Goal: Task Accomplishment & Management: Manage account settings

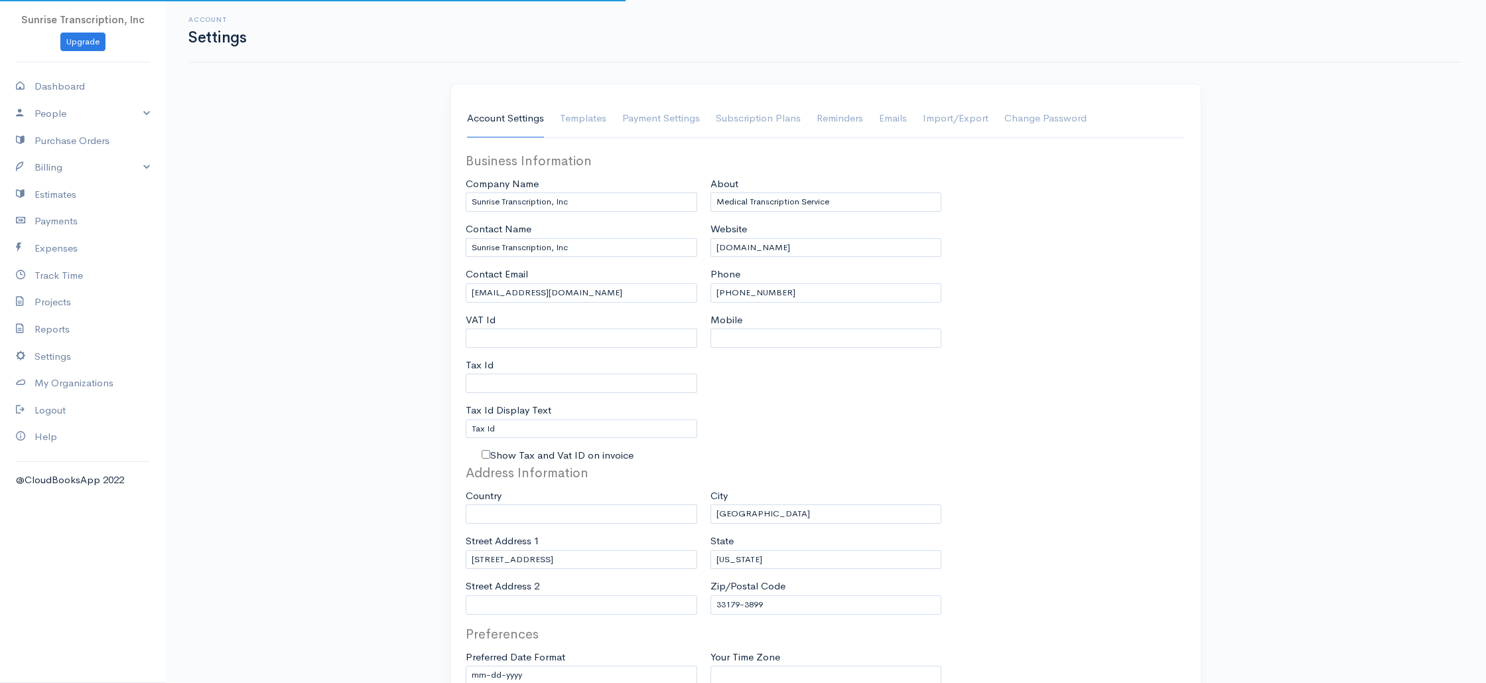
select select "3"
select select "[GEOGRAPHIC_DATA]"
select select "USD"
click at [76, 167] on link "Billing" at bounding box center [83, 167] width 166 height 27
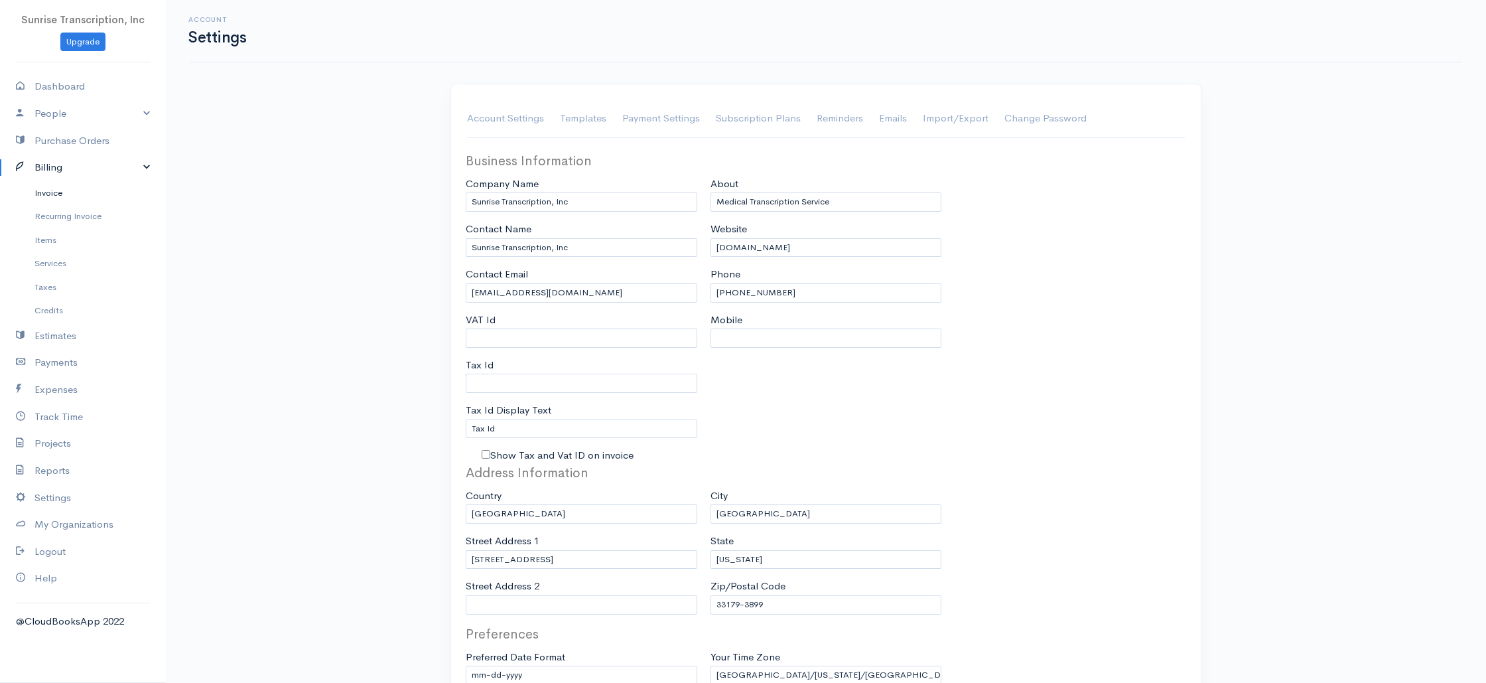
drag, startPoint x: 50, startPoint y: 199, endPoint x: 67, endPoint y: 199, distance: 16.6
click at [50, 199] on link "Invoice" at bounding box center [83, 193] width 166 height 24
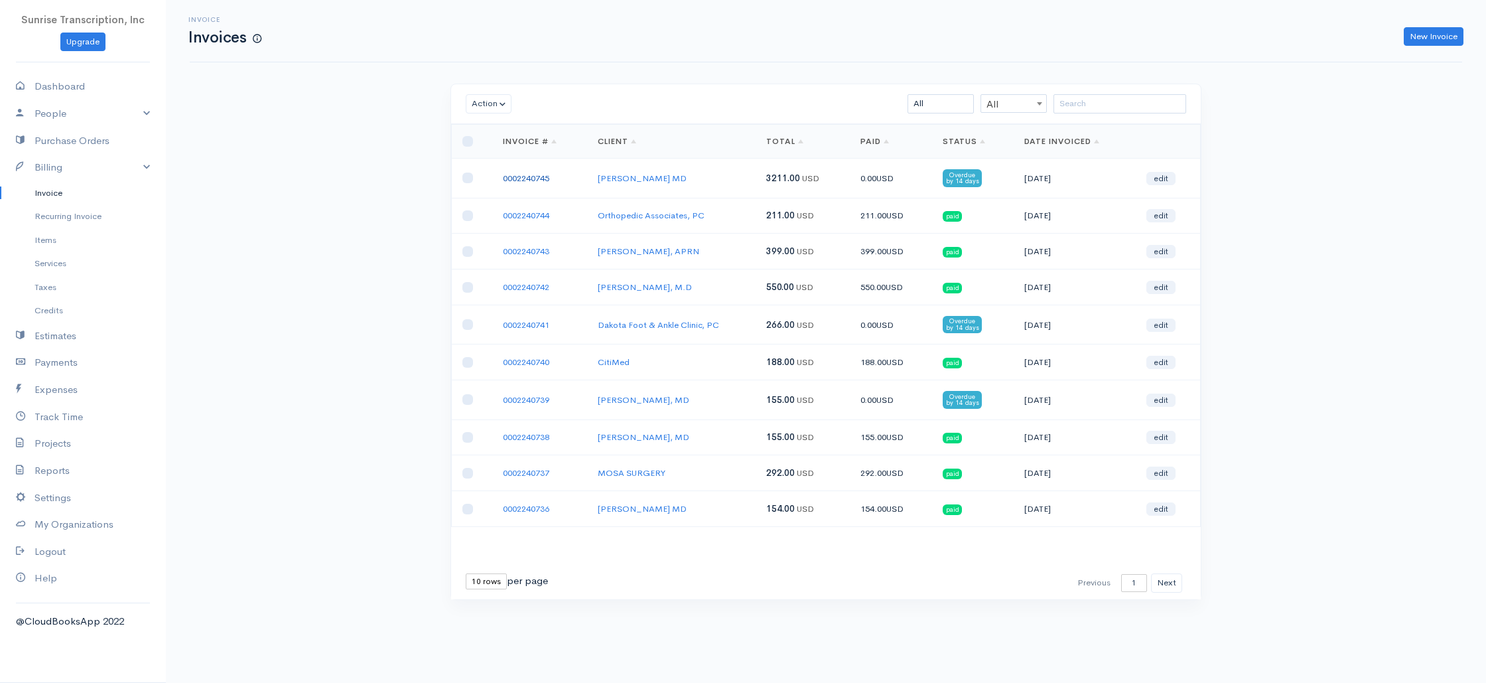
click at [531, 176] on link "0002240745" at bounding box center [526, 177] width 46 height 11
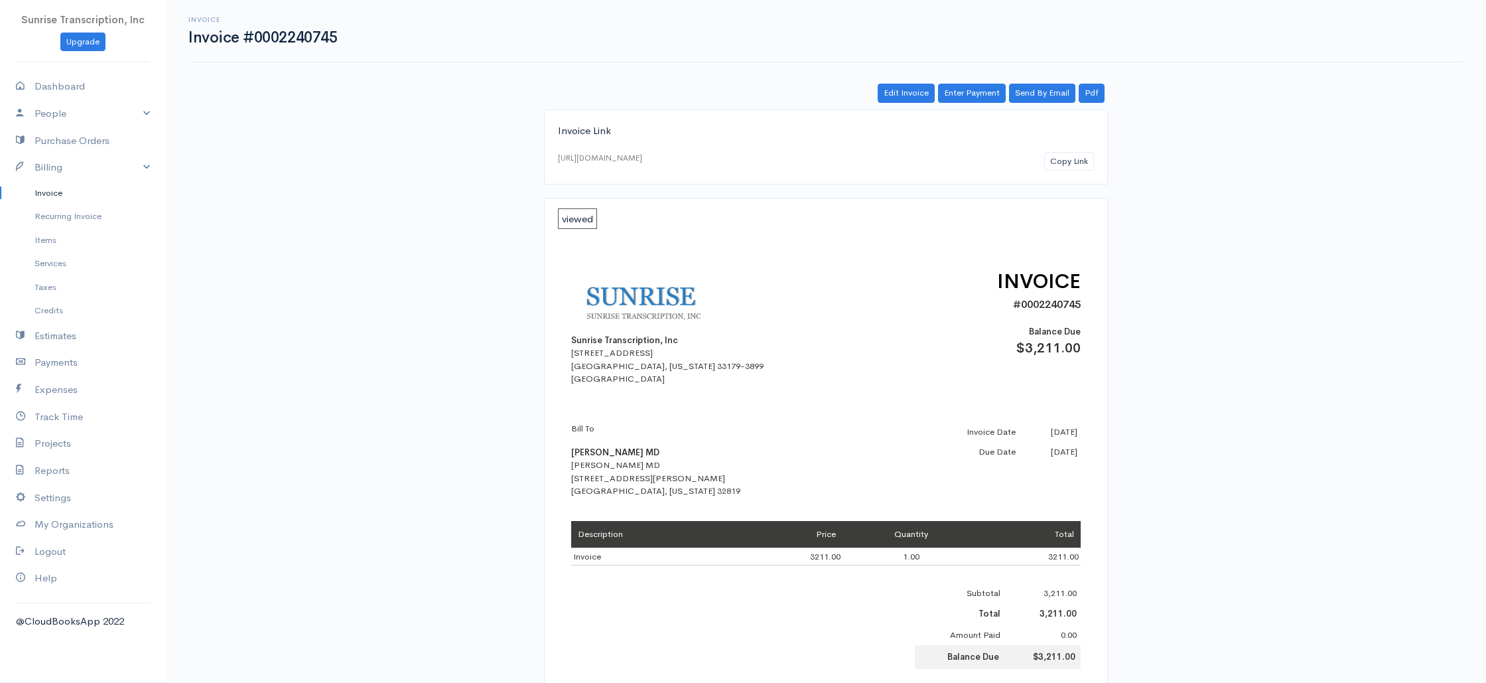
scroll to position [405, 0]
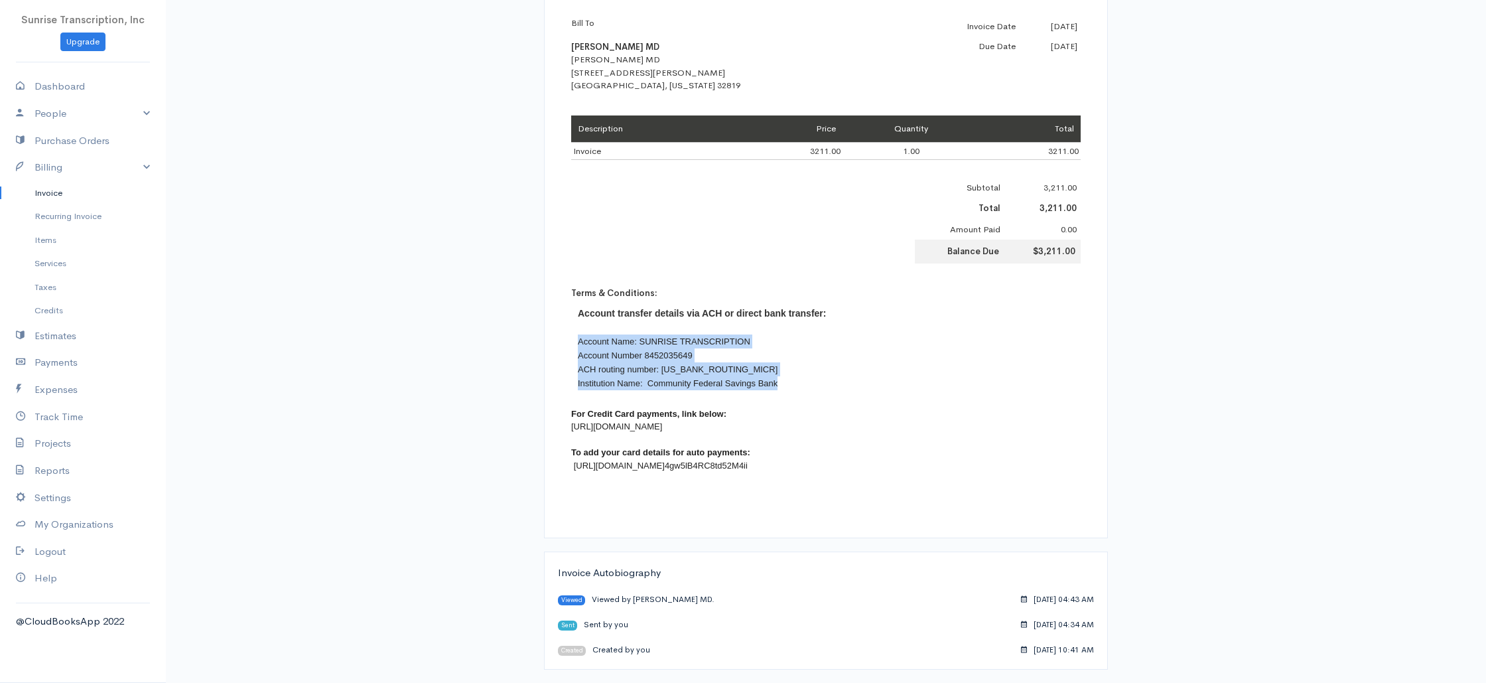
drag, startPoint x: 580, startPoint y: 340, endPoint x: 795, endPoint y: 386, distance: 219.8
click at [795, 386] on div "Account transfer details via ACH or direct bank transfer: Account Name: SUNRISE…" at bounding box center [826, 348] width 510 height 97
copy div "Account Name: SUNRISE TRANSCRIPTION Account Number [FINANCIAL_ID] ACH routing n…"
click at [52, 196] on link "Invoice" at bounding box center [83, 193] width 166 height 24
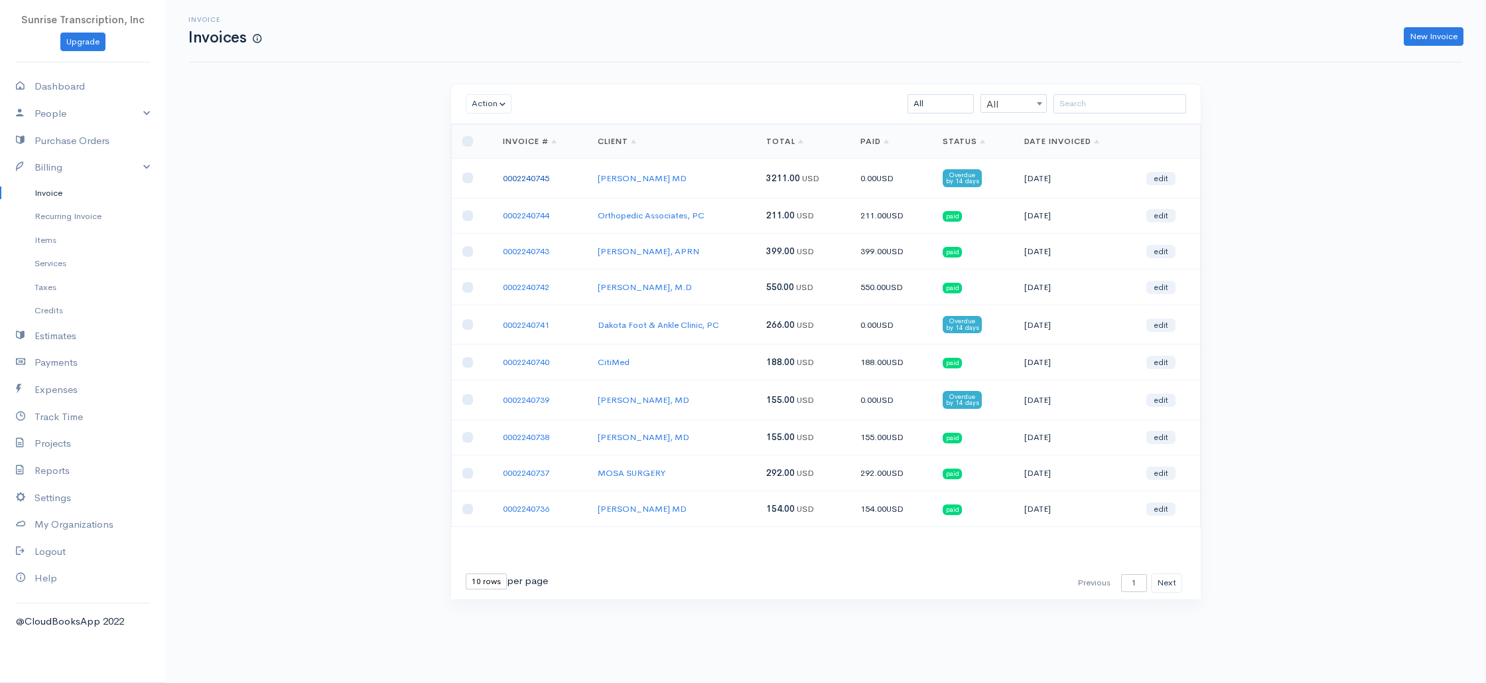
click at [531, 179] on link "0002240745" at bounding box center [526, 177] width 46 height 11
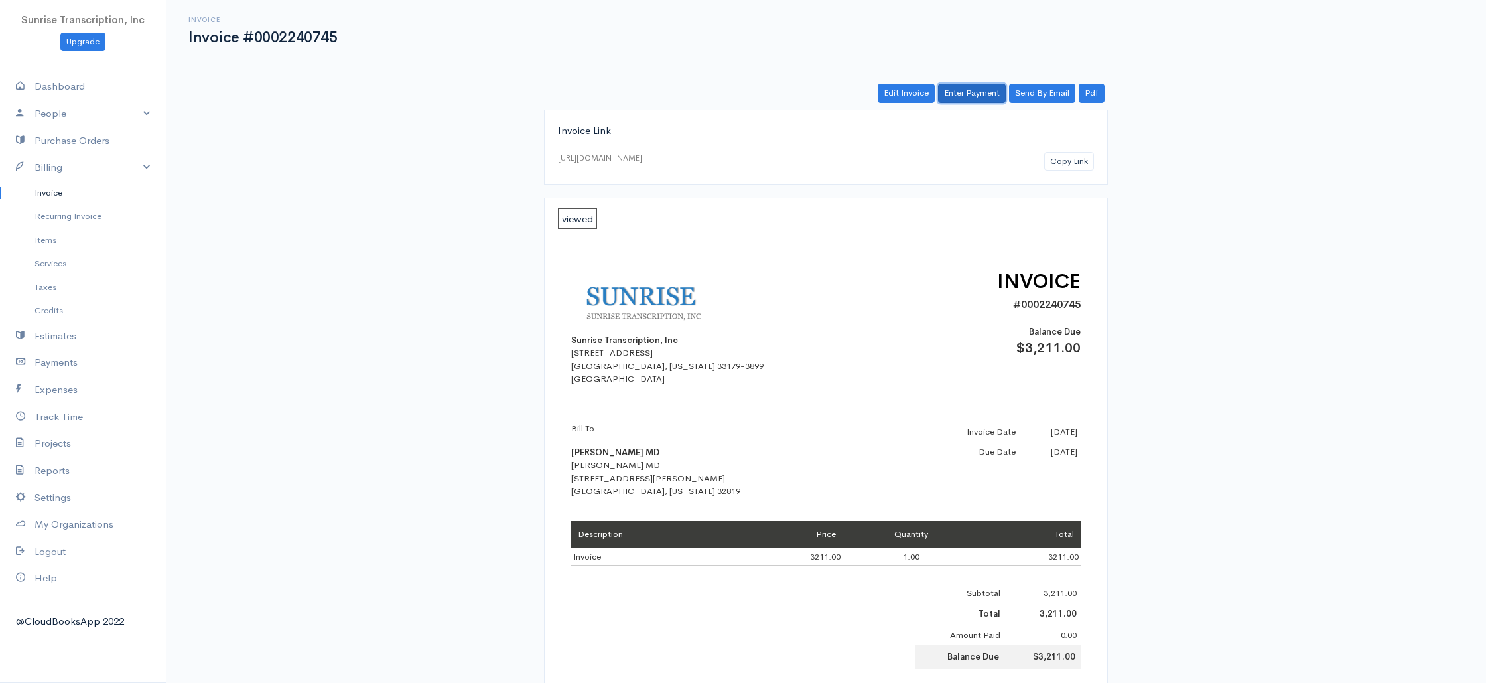
drag, startPoint x: 967, startPoint y: 95, endPoint x: 949, endPoint y: 109, distance: 22.7
click at [967, 95] on link "Enter Payment" at bounding box center [972, 93] width 68 height 19
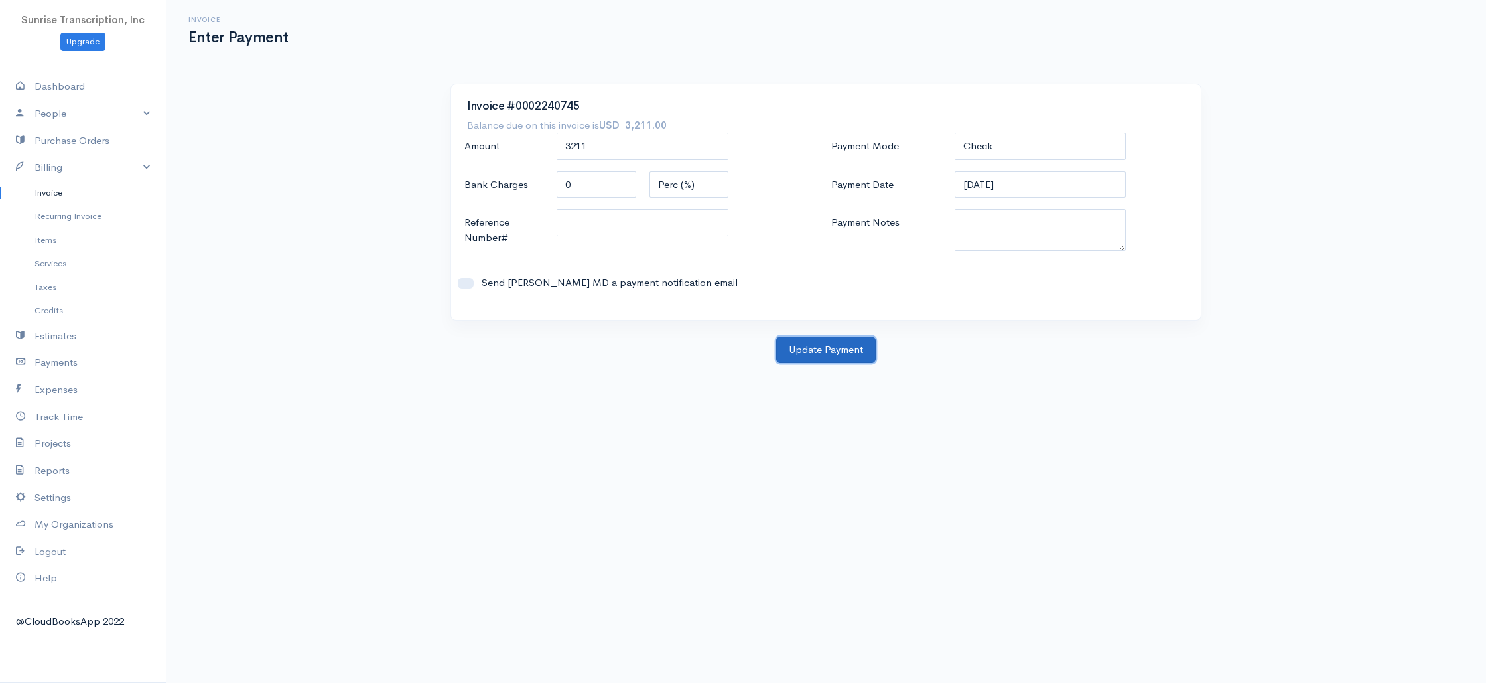
click at [818, 346] on button "Update Payment" at bounding box center [826, 349] width 100 height 27
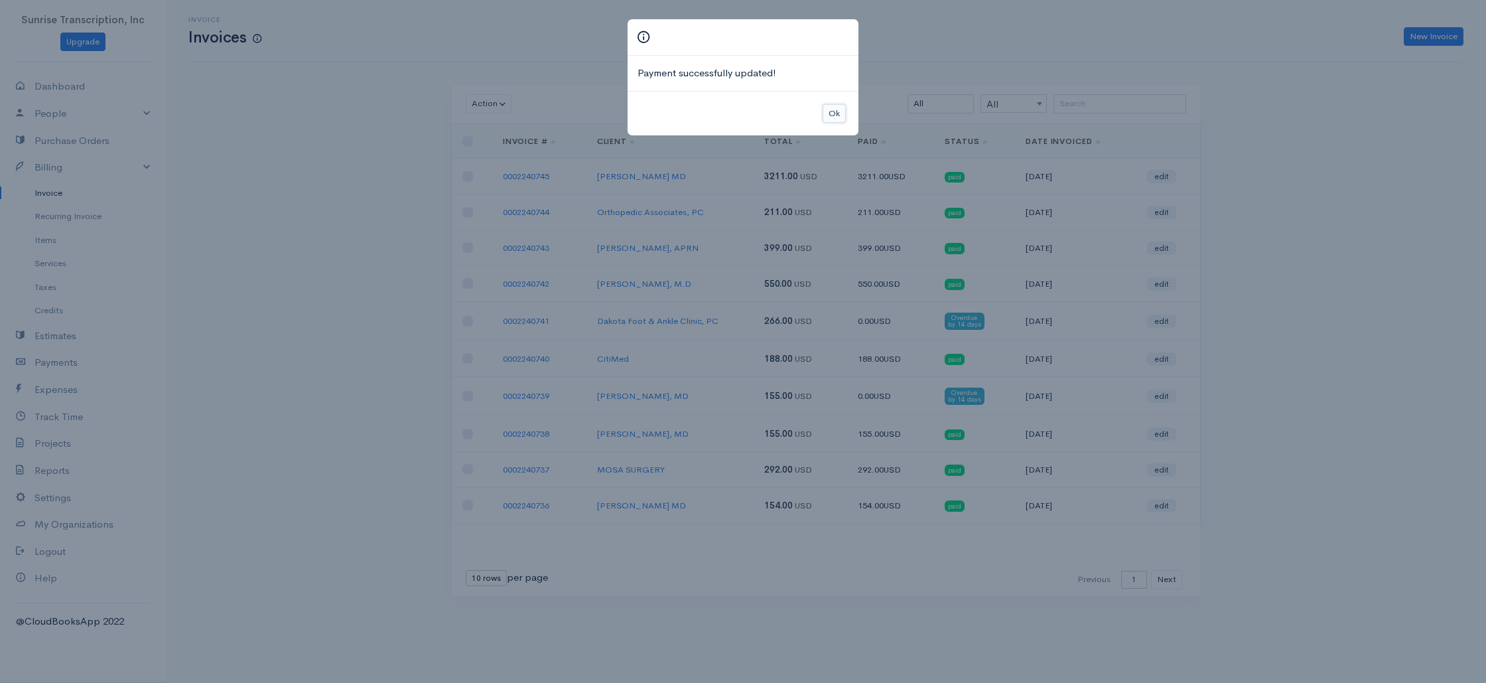
click at [839, 108] on button "Ok" at bounding box center [834, 113] width 23 height 19
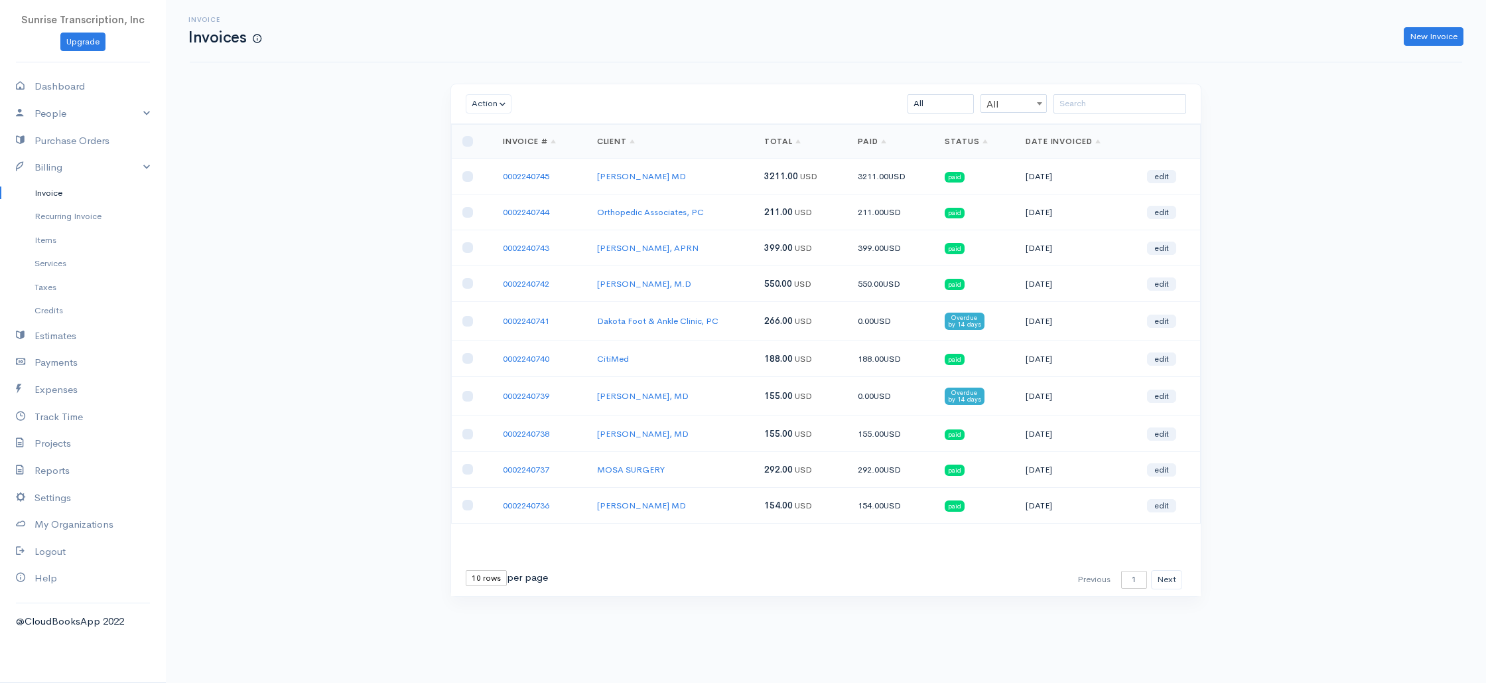
click at [211, 137] on div "Invoice Invoices New Invoice Action Archive Delete Download PDF Send [PERSON_NA…" at bounding box center [826, 323] width 1320 height 646
click at [69, 90] on link "Dashboard" at bounding box center [83, 86] width 166 height 27
select select "365"
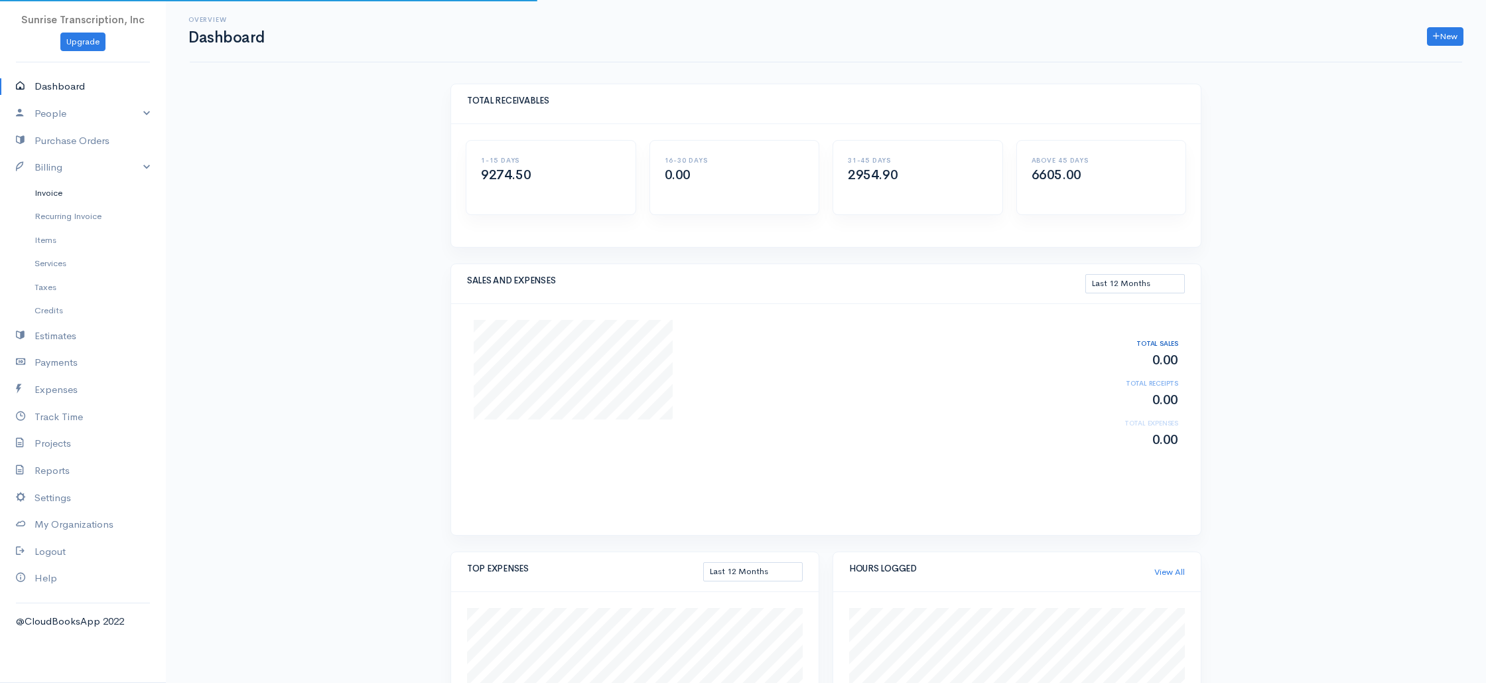
click at [58, 190] on link "Invoice" at bounding box center [83, 193] width 166 height 24
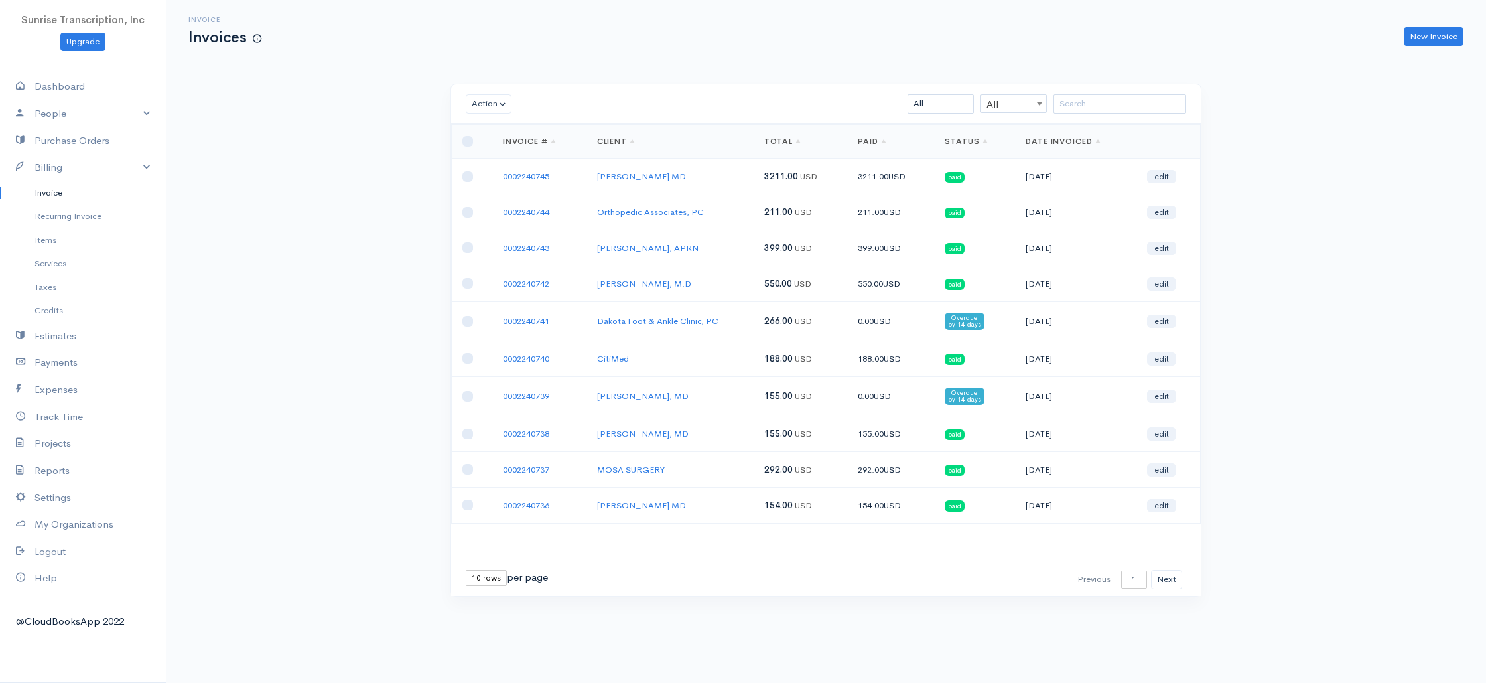
click at [249, 204] on div "Invoice Invoices New Invoice Action Archive Delete Download PDF Send [PERSON_NA…" at bounding box center [826, 323] width 1320 height 646
click at [80, 84] on link "Dashboard" at bounding box center [83, 86] width 166 height 27
select select "365"
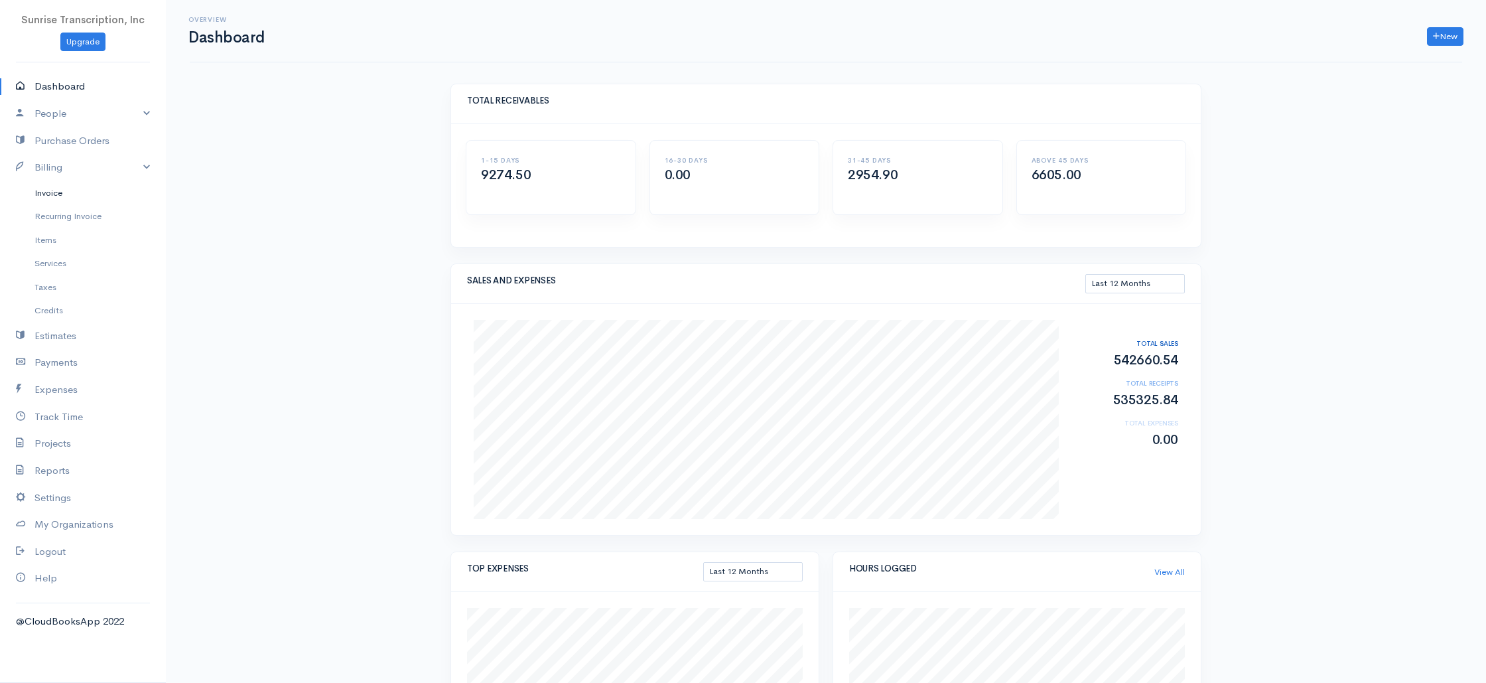
click at [52, 196] on link "Invoice" at bounding box center [83, 193] width 166 height 24
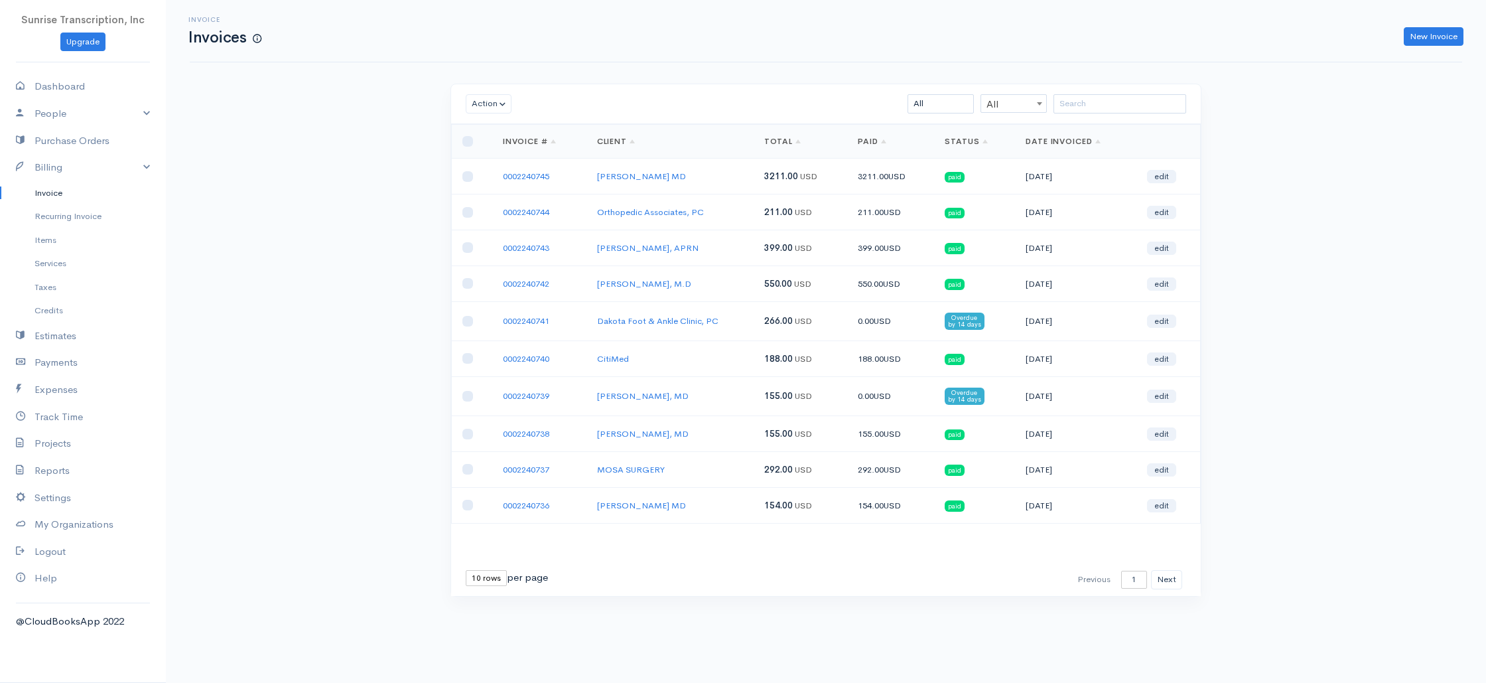
click at [319, 234] on div "Invoice Invoices New Invoice Action Archive Delete Download PDF Send [PERSON_NA…" at bounding box center [826, 323] width 1320 height 646
click at [1114, 102] on input "search" at bounding box center [1120, 103] width 133 height 19
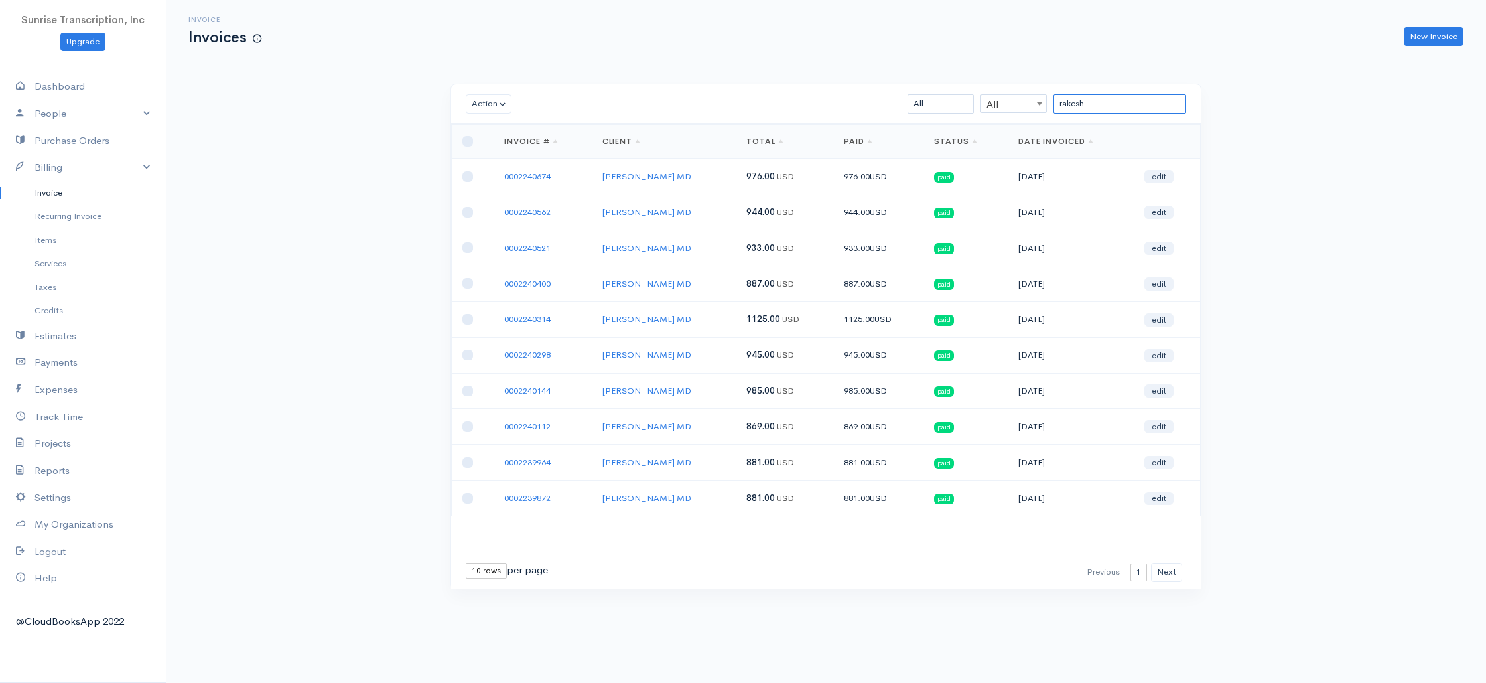
type input "rakesh"
click at [810, 176] on td "976.00 USD" at bounding box center [785, 177] width 98 height 36
click at [791, 182] on td "976.00 USD" at bounding box center [785, 177] width 98 height 36
click at [48, 86] on link "Dashboard" at bounding box center [83, 86] width 166 height 27
select select "365"
